Goal: Navigation & Orientation: Find specific page/section

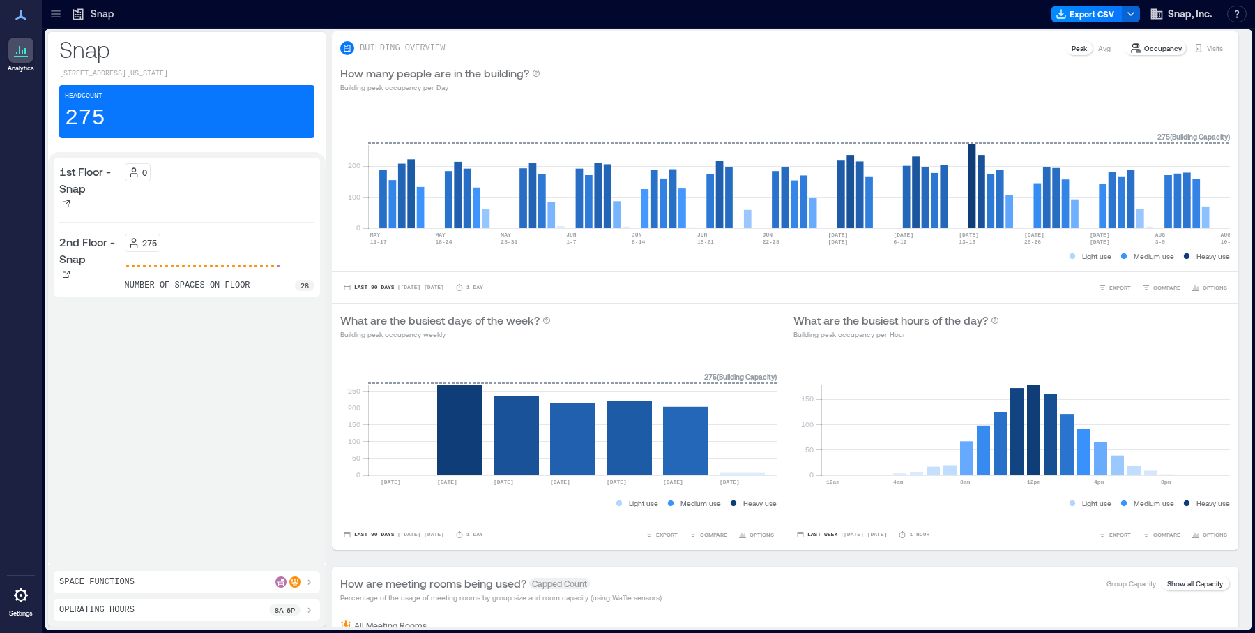
click at [28, 601] on icon at bounding box center [21, 595] width 17 height 17
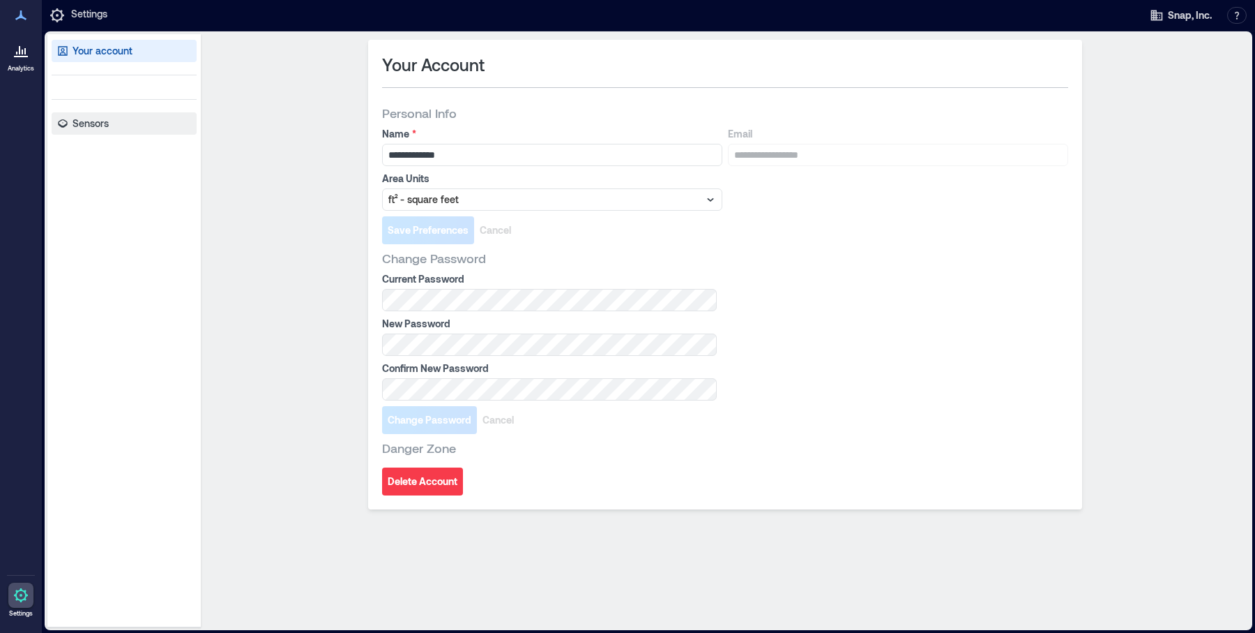
click at [92, 130] on p "Sensors" at bounding box center [91, 123] width 36 height 14
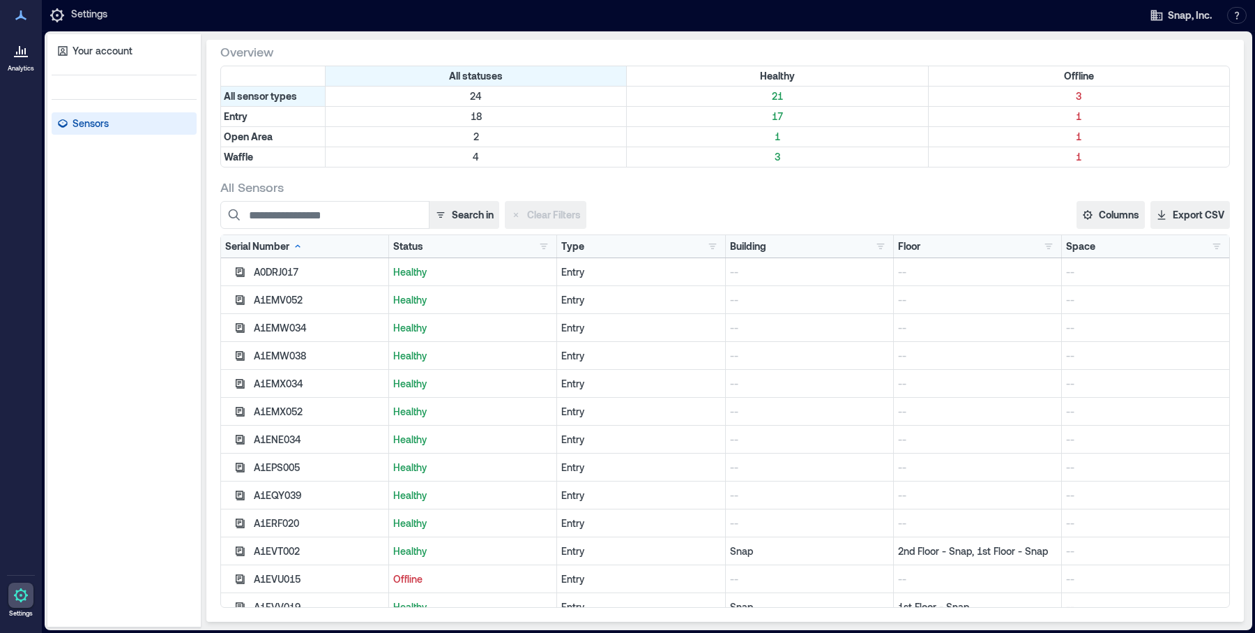
scroll to position [321, 0]
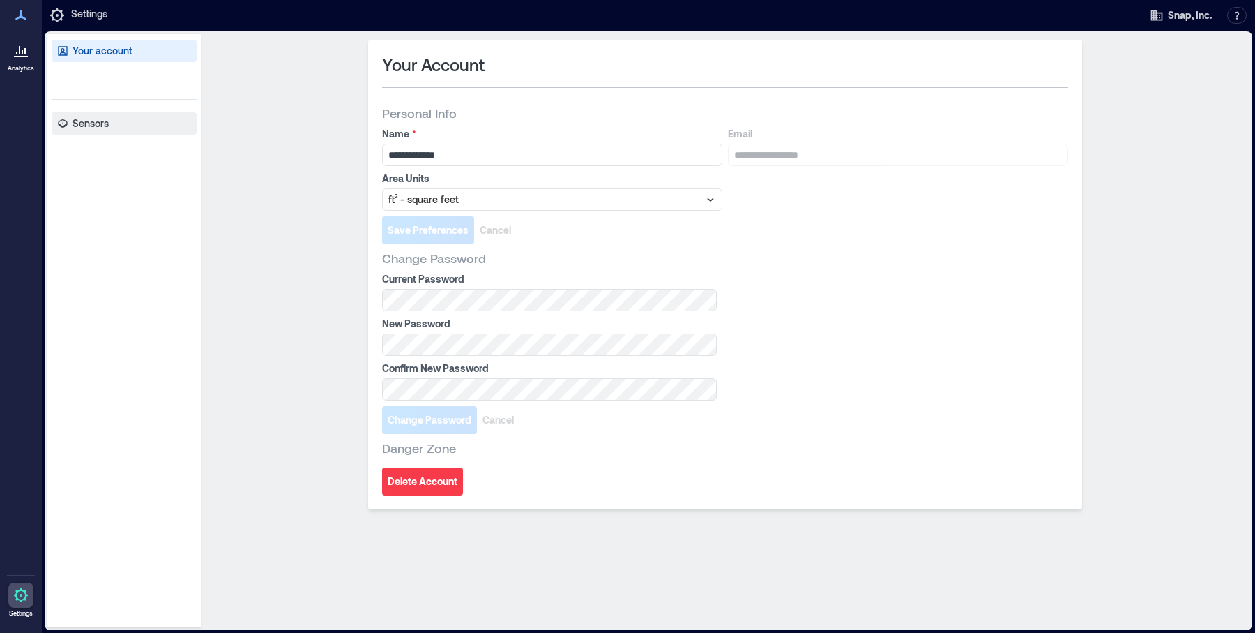
click at [79, 124] on p "Sensors" at bounding box center [91, 123] width 36 height 14
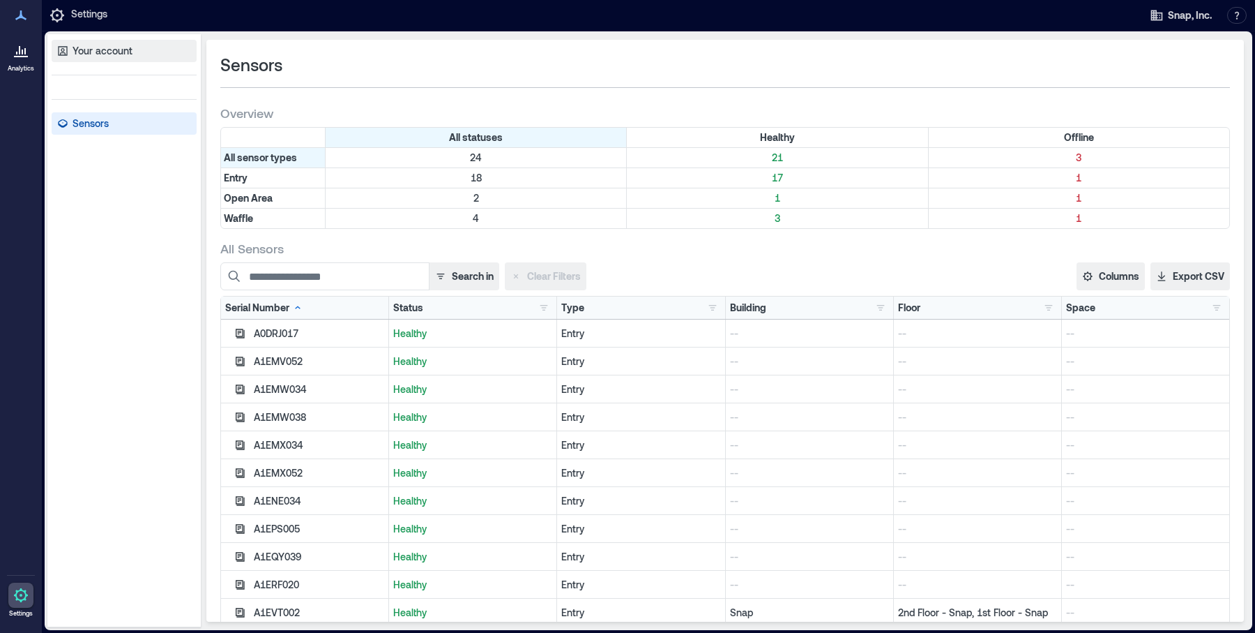
click at [98, 56] on p "Your account" at bounding box center [103, 51] width 60 height 14
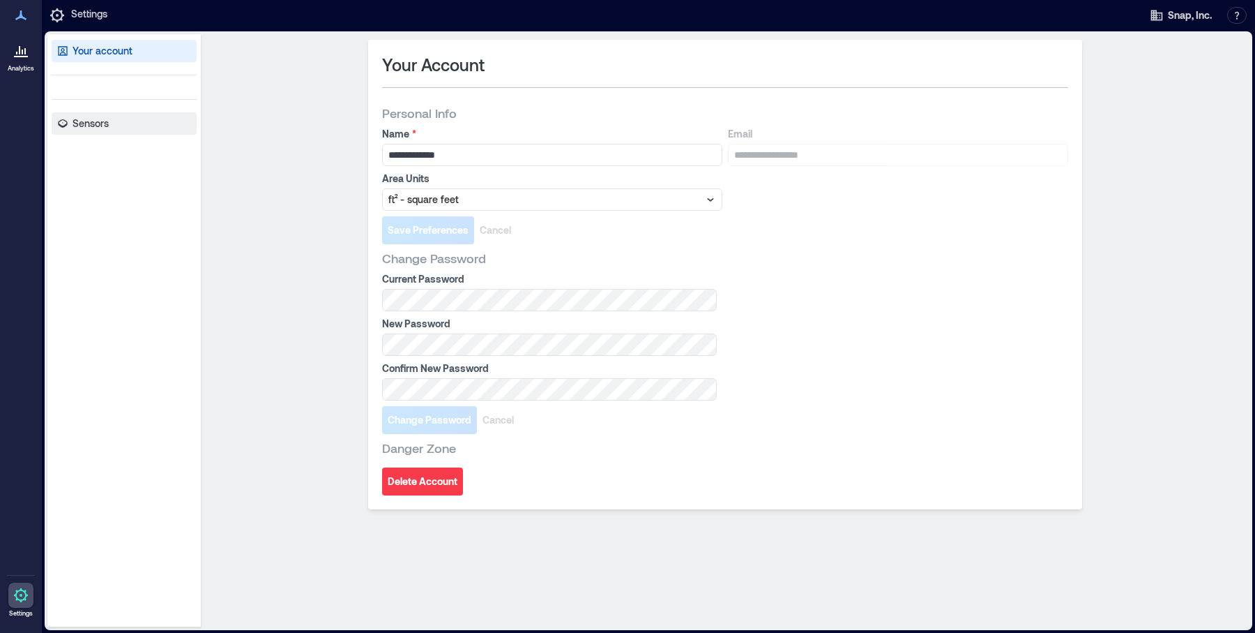
click at [100, 123] on p "Sensors" at bounding box center [91, 123] width 36 height 14
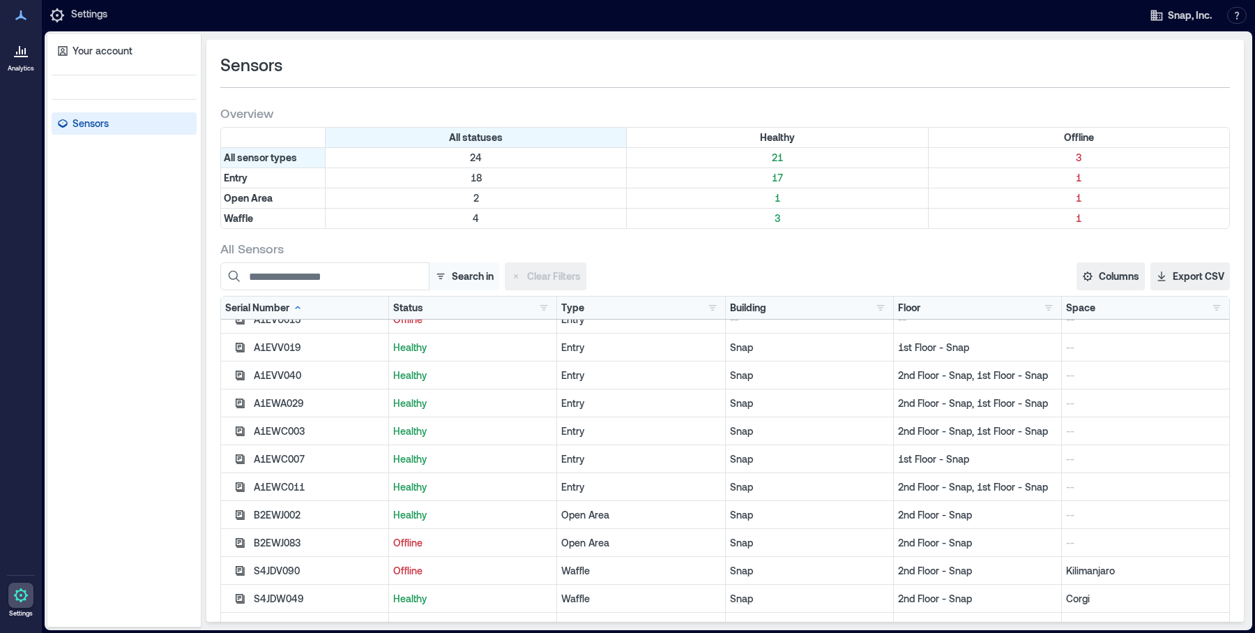
click at [467, 282] on button "Search in" at bounding box center [464, 276] width 70 height 28
click at [425, 358] on button "Floor" at bounding box center [447, 358] width 97 height 22
click at [665, 249] on div "All Sensors" at bounding box center [725, 248] width 1010 height 17
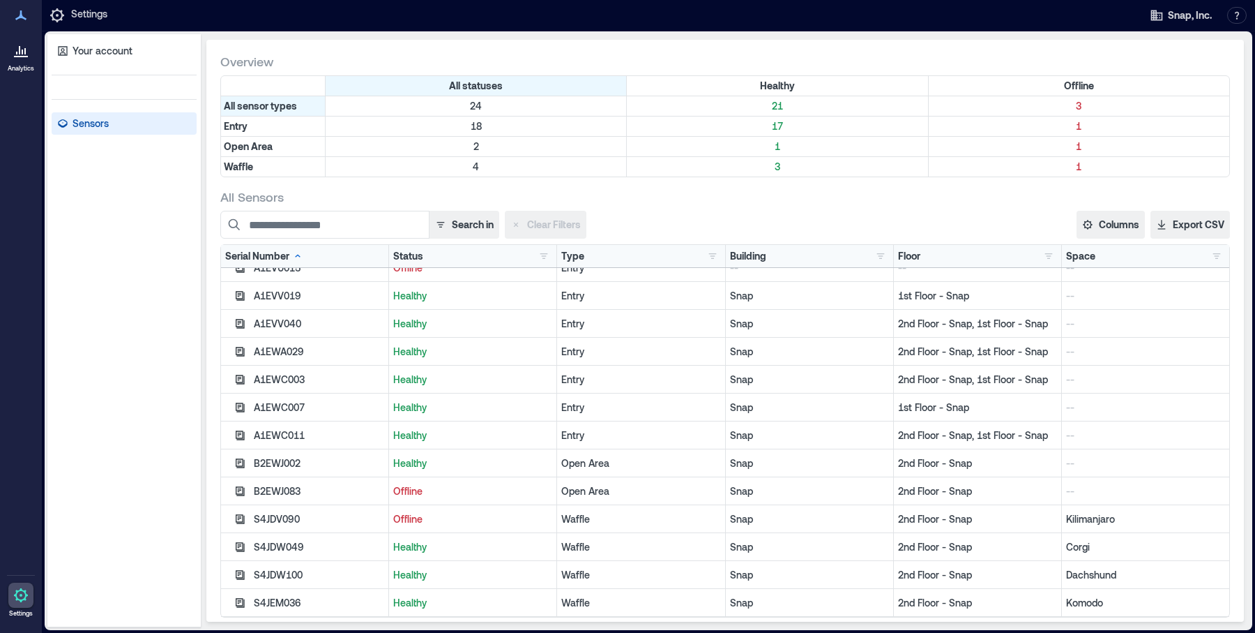
scroll to position [61, 0]
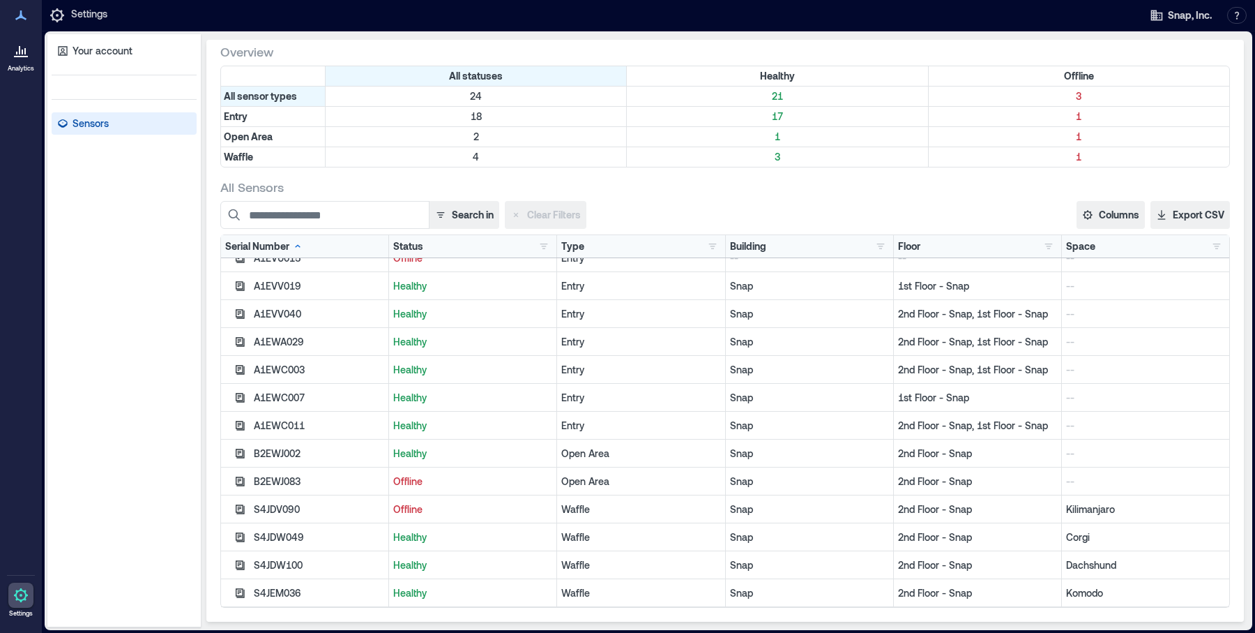
click at [937, 254] on div "Floor 1st Floor - Snap 2 2nd Floor - Snap 6 2nd Floor - Snap, 1st Floor - Snap …" at bounding box center [978, 246] width 168 height 22
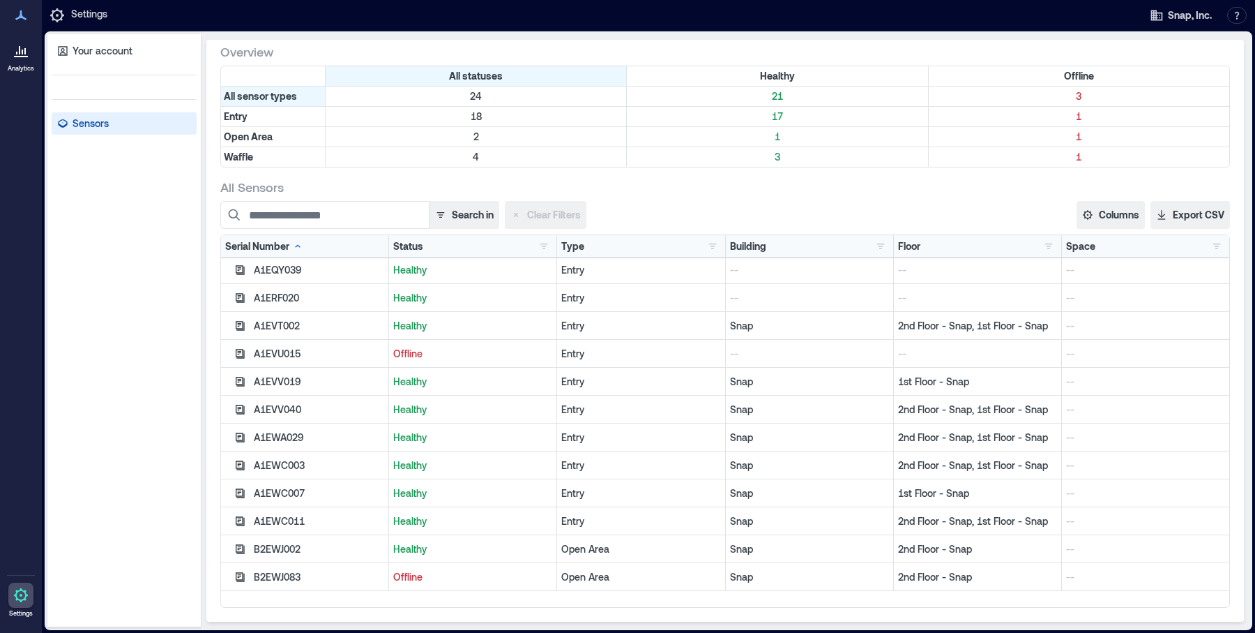
scroll to position [321, 0]
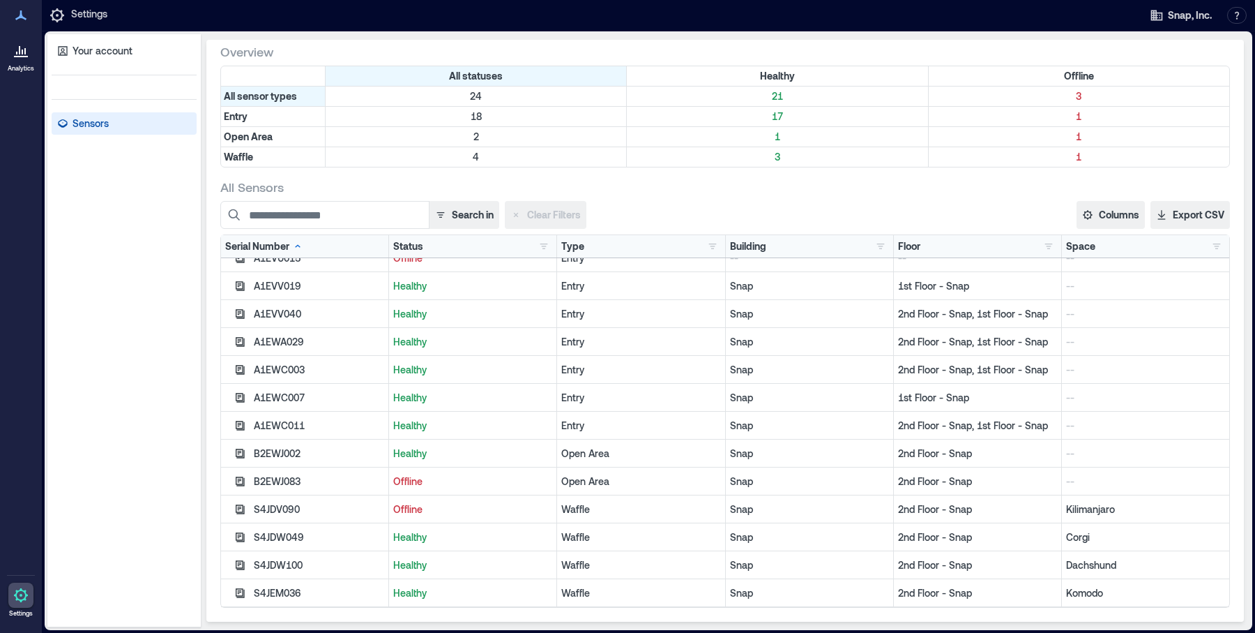
click at [27, 17] on icon at bounding box center [21, 15] width 17 height 17
click at [22, 54] on icon at bounding box center [21, 50] width 17 height 17
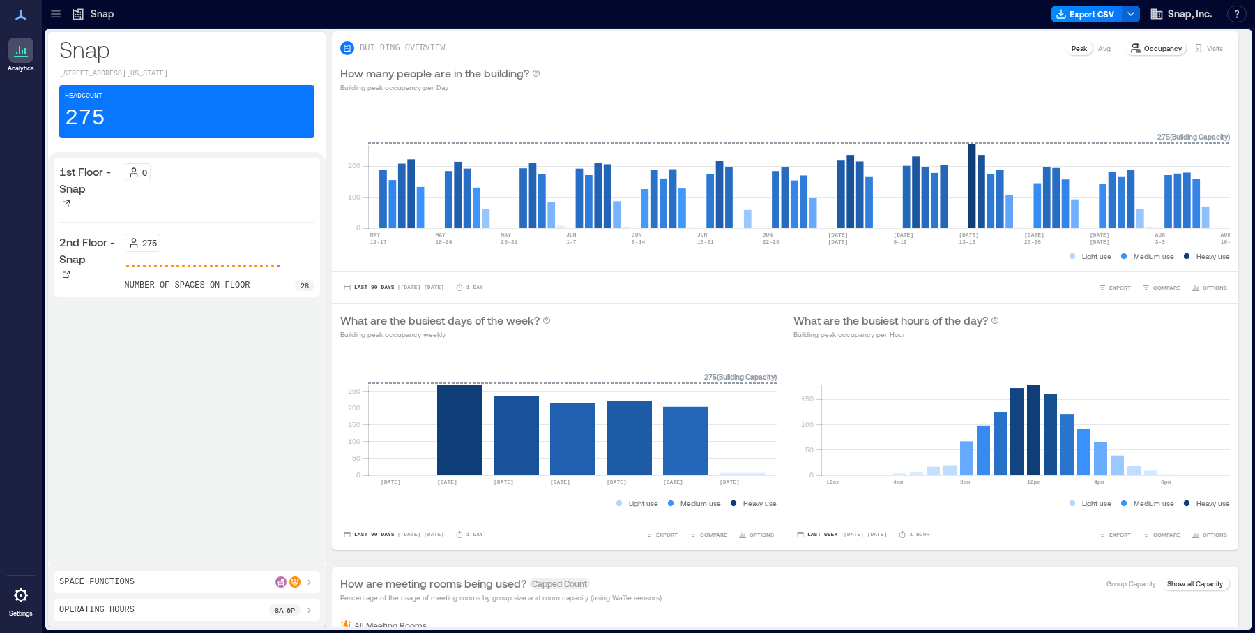
click at [299, 577] on div at bounding box center [295, 581] width 39 height 11
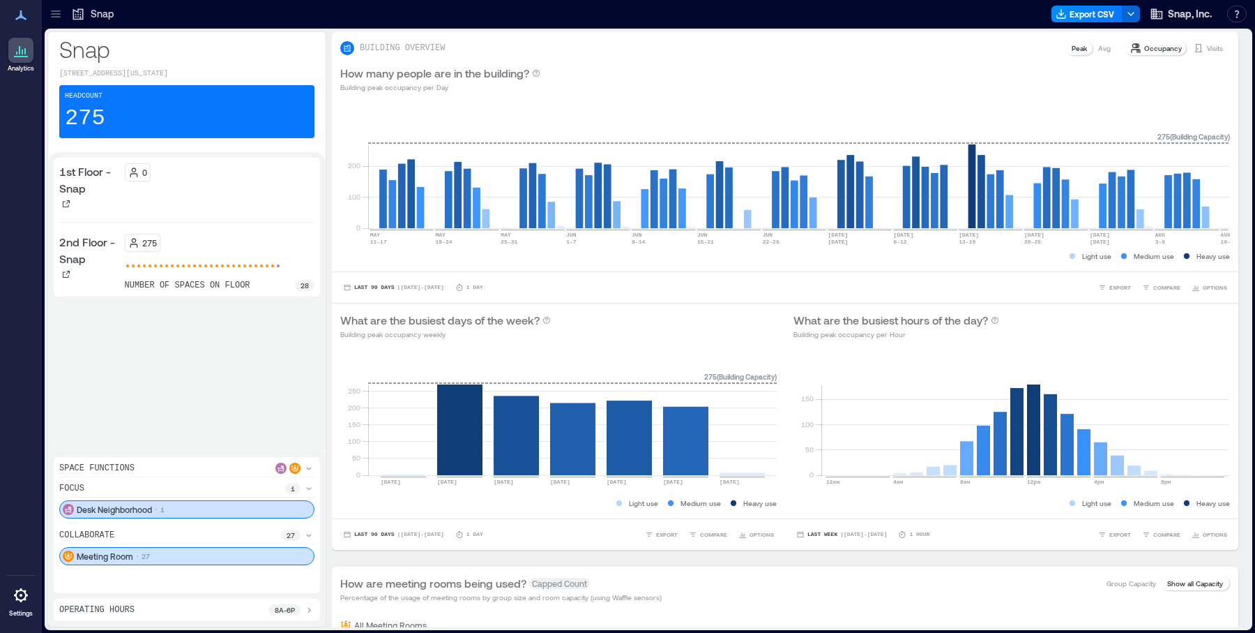
click at [308, 490] on icon at bounding box center [309, 488] width 6 height 3
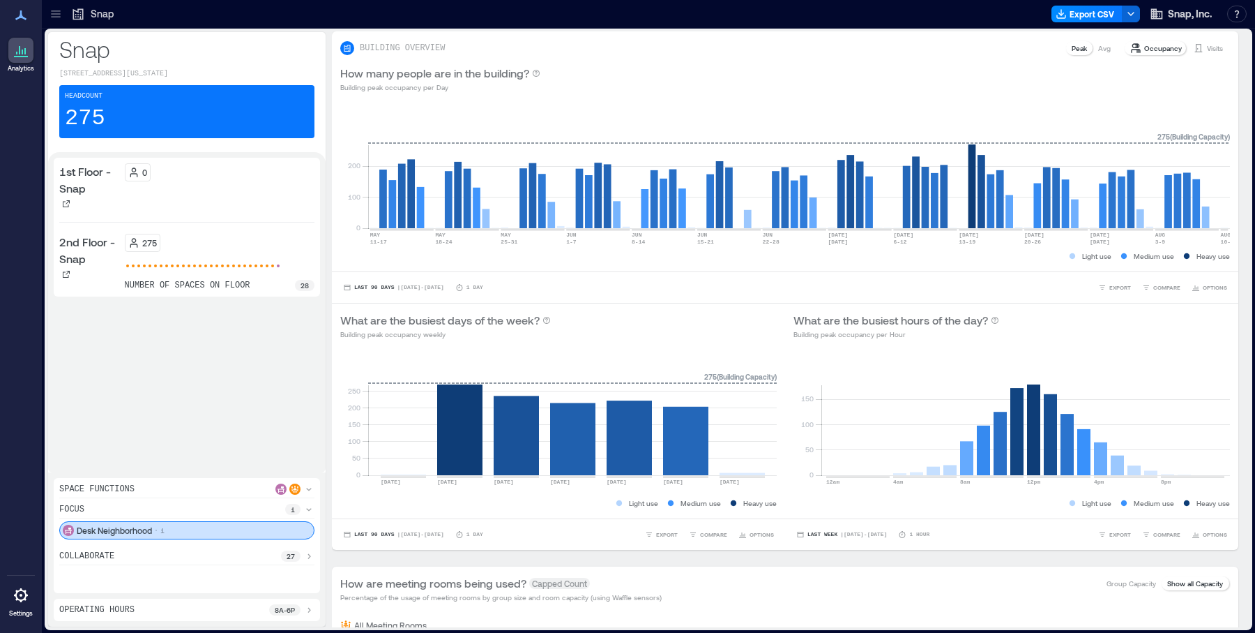
click at [310, 514] on icon at bounding box center [308, 509] width 11 height 11
click at [305, 527] on icon at bounding box center [308, 529] width 11 height 11
click at [310, 560] on icon at bounding box center [308, 555] width 11 height 11
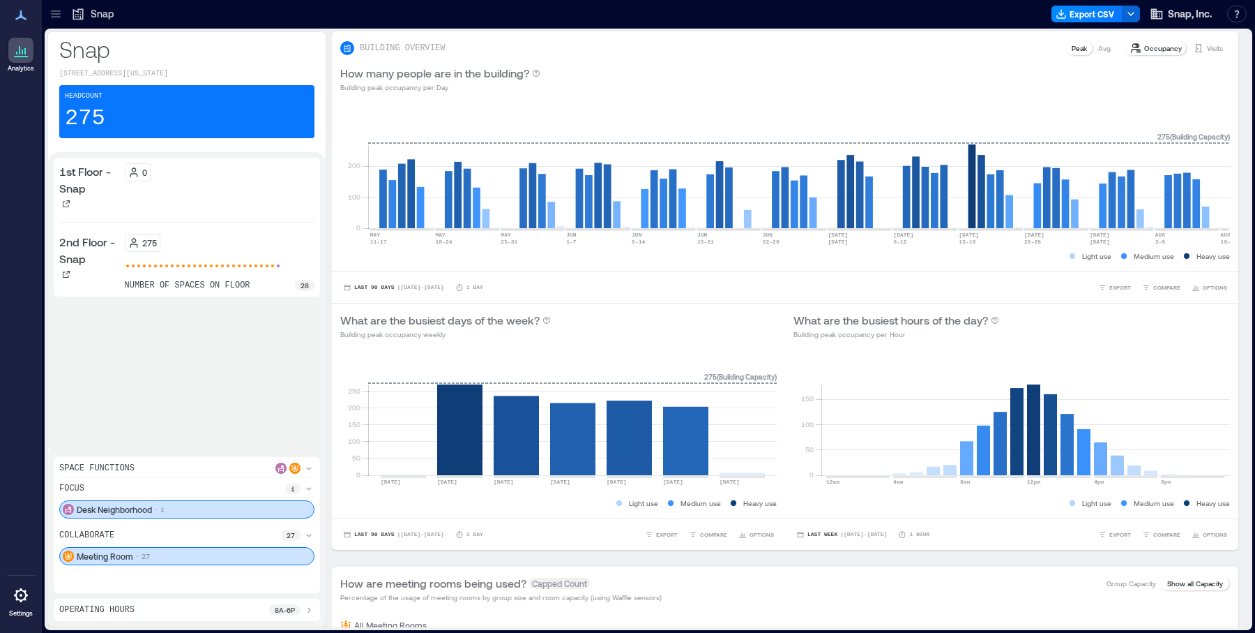
click at [259, 548] on div "Meeting Room 27" at bounding box center [186, 556] width 255 height 18
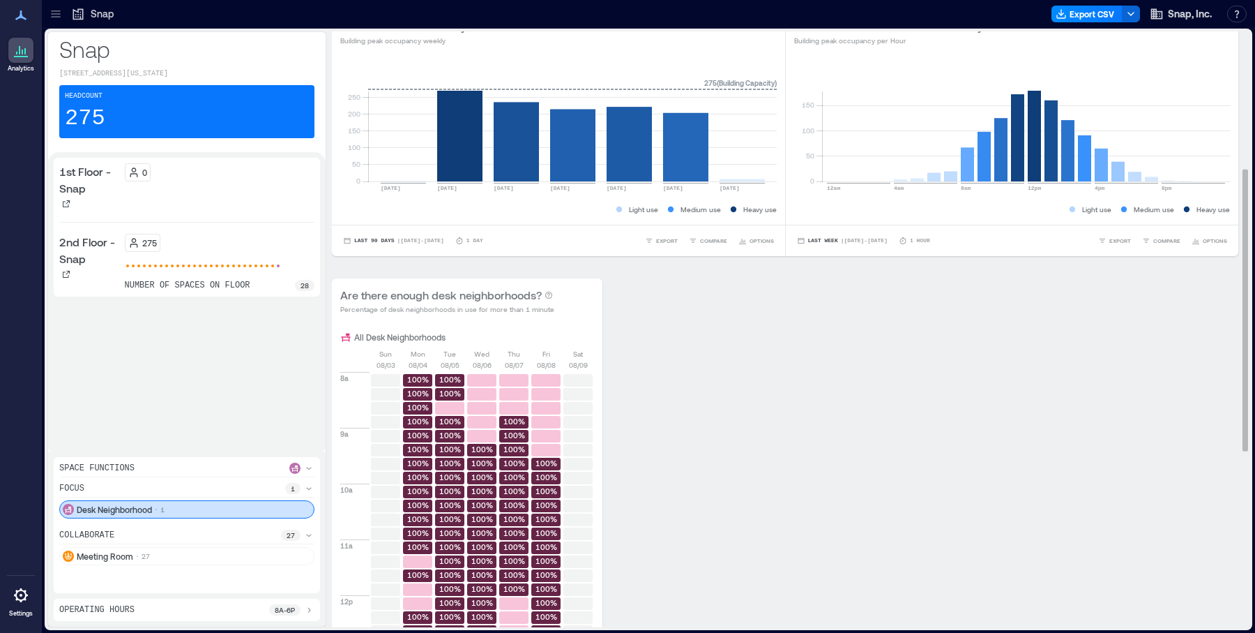
scroll to position [305, 0]
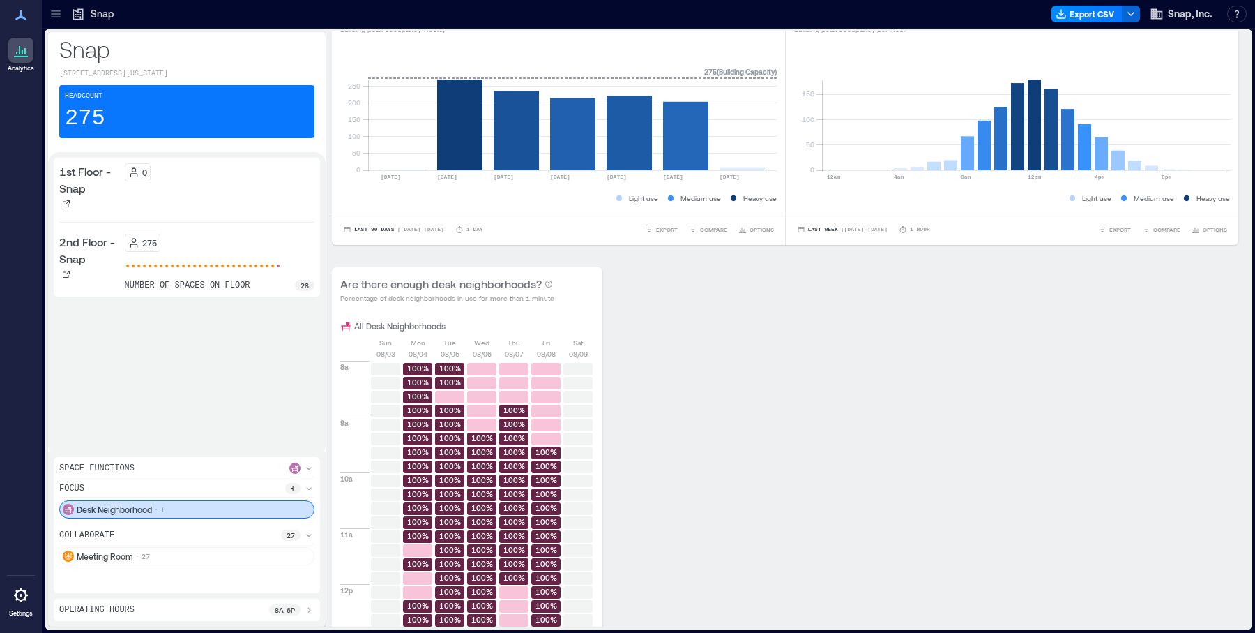
click at [27, 26] on div at bounding box center [20, 15] width 25 height 25
click at [20, 15] on icon at bounding box center [20, 15] width 11 height 10
click at [20, 49] on icon at bounding box center [21, 50] width 17 height 17
click at [10, 607] on link "Settings" at bounding box center [20, 599] width 33 height 43
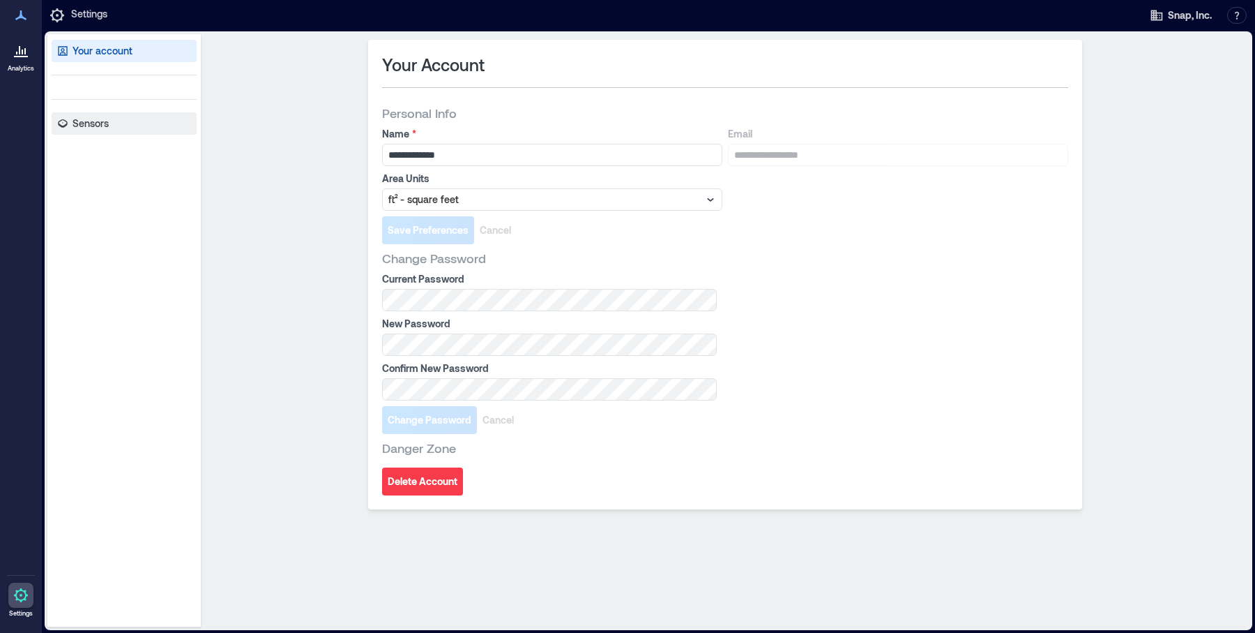
click at [102, 130] on link "Sensors" at bounding box center [124, 123] width 145 height 22
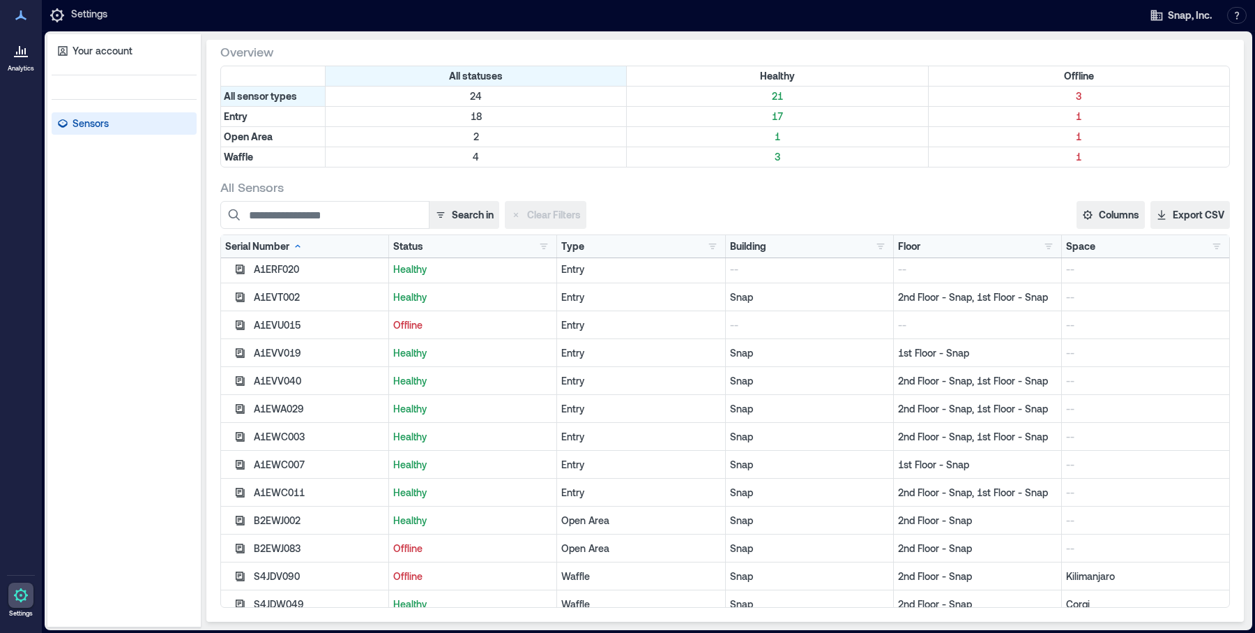
scroll to position [257, 0]
